Goal: Check status: Check status

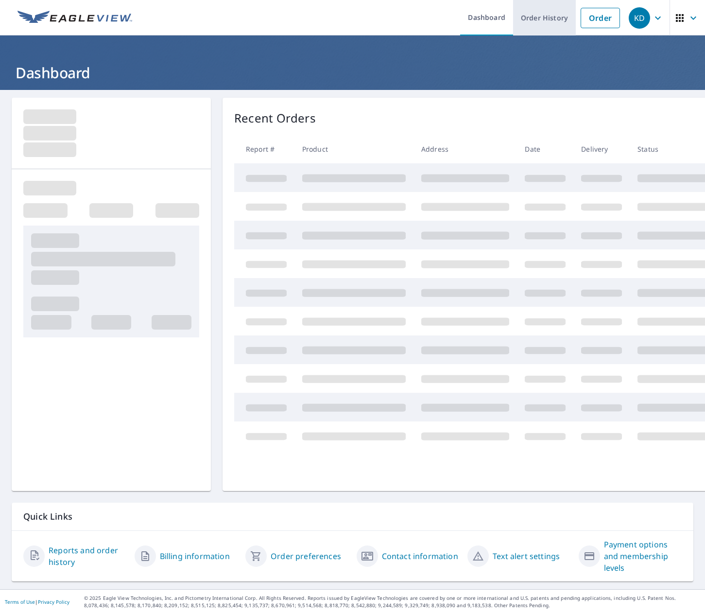
click at [530, 18] on link "Order History" at bounding box center [544, 17] width 63 height 35
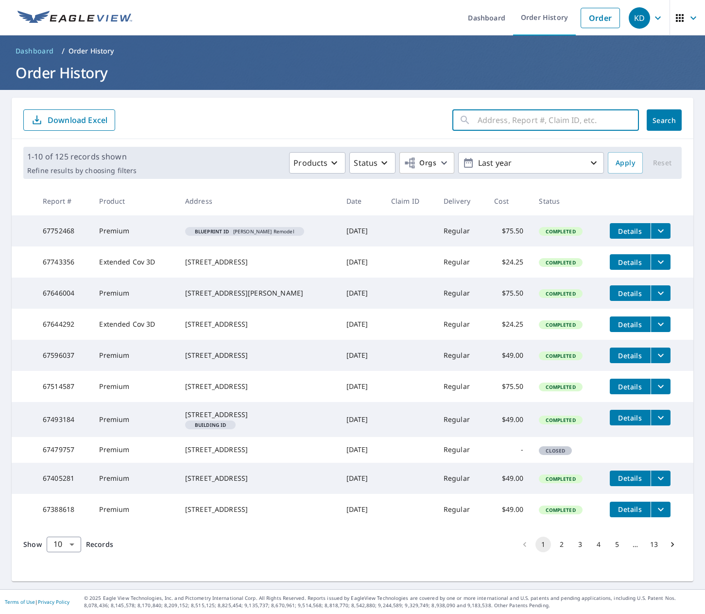
click at [529, 120] on input "text" at bounding box center [558, 119] width 161 height 27
type input "[GEOGRAPHIC_DATA]"
click button "Search" at bounding box center [664, 119] width 35 height 21
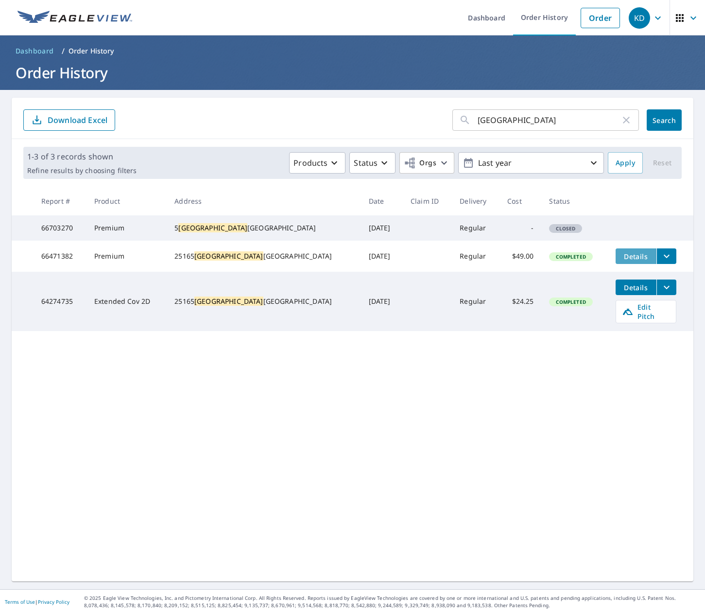
click at [626, 261] on span "Details" at bounding box center [635, 256] width 29 height 9
click at [519, 121] on input "[GEOGRAPHIC_DATA]" at bounding box center [549, 119] width 143 height 27
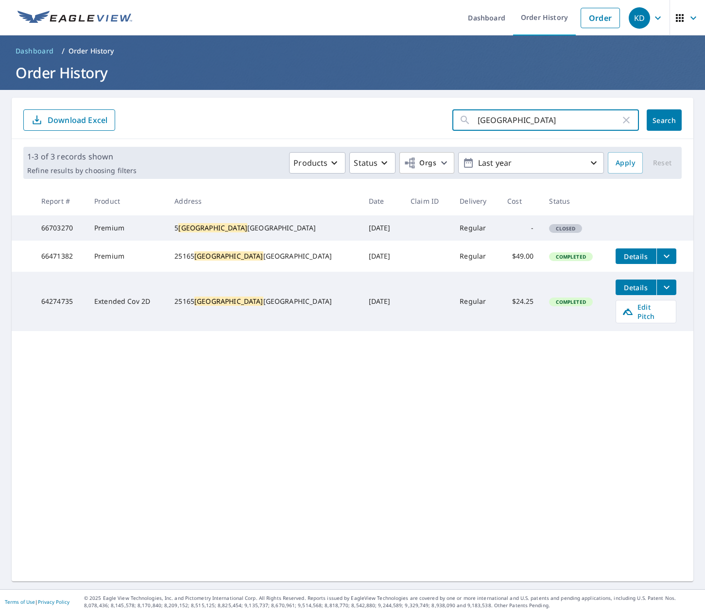
click at [519, 121] on input "[GEOGRAPHIC_DATA]" at bounding box center [549, 119] width 143 height 27
type input "11"
click button "Search" at bounding box center [664, 119] width 35 height 21
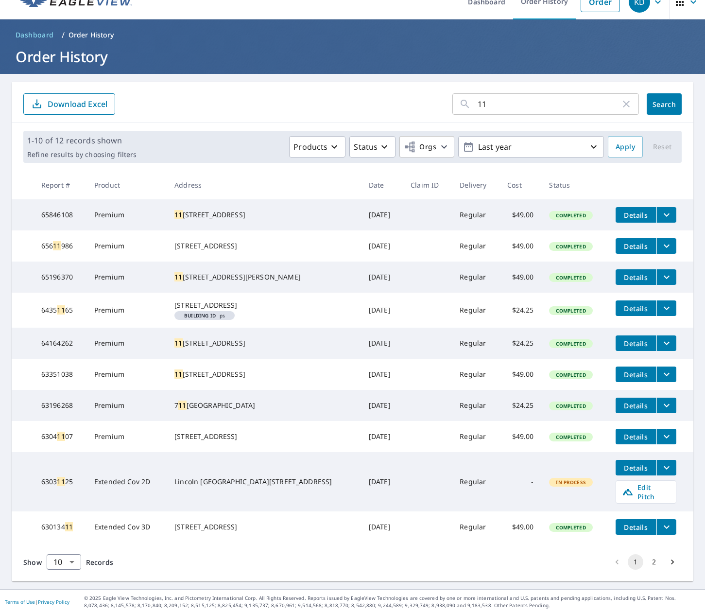
scroll to position [51, 0]
click at [668, 560] on icon "Go to next page" at bounding box center [673, 562] width 10 height 10
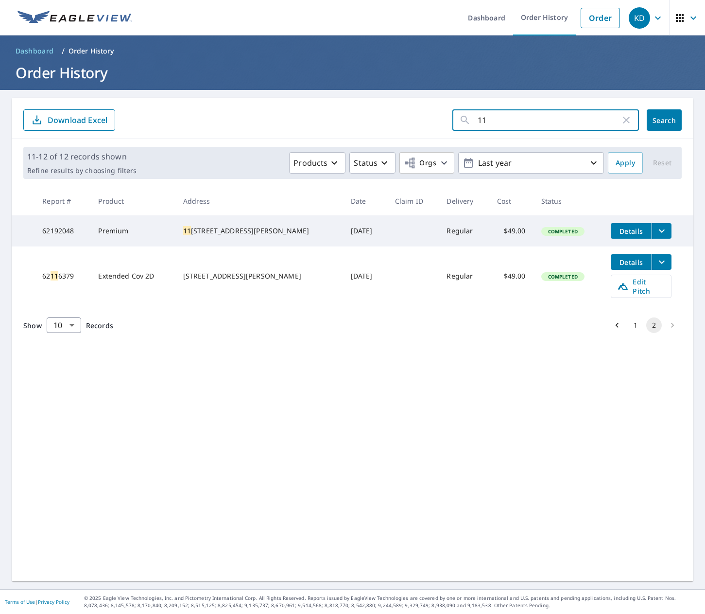
click at [498, 128] on input "11" at bounding box center [549, 119] width 143 height 27
type input "1"
type input "[GEOGRAPHIC_DATA]"
click button "Search" at bounding box center [664, 119] width 35 height 21
